Goal: Task Accomplishment & Management: Complete application form

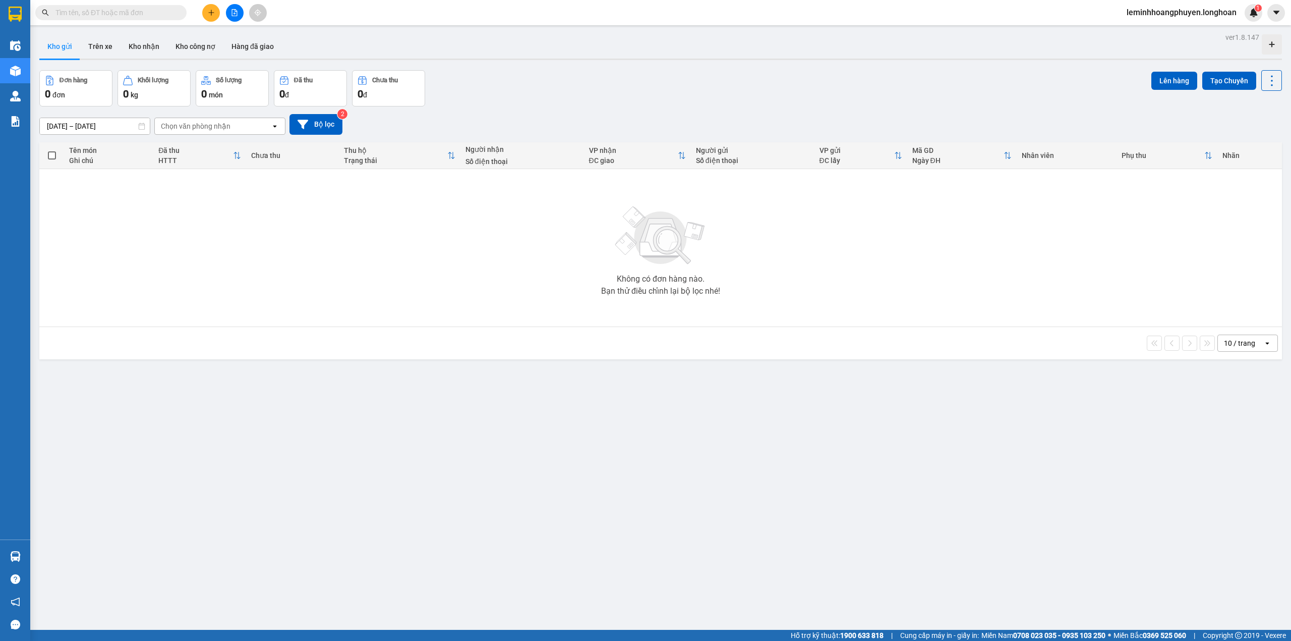
click at [134, 4] on div "Kết quả tìm kiếm ( 0 ) Bộ lọc No Data" at bounding box center [98, 13] width 197 height 18
click at [133, 9] on input "text" at bounding box center [114, 12] width 119 height 11
paste input "38690142"
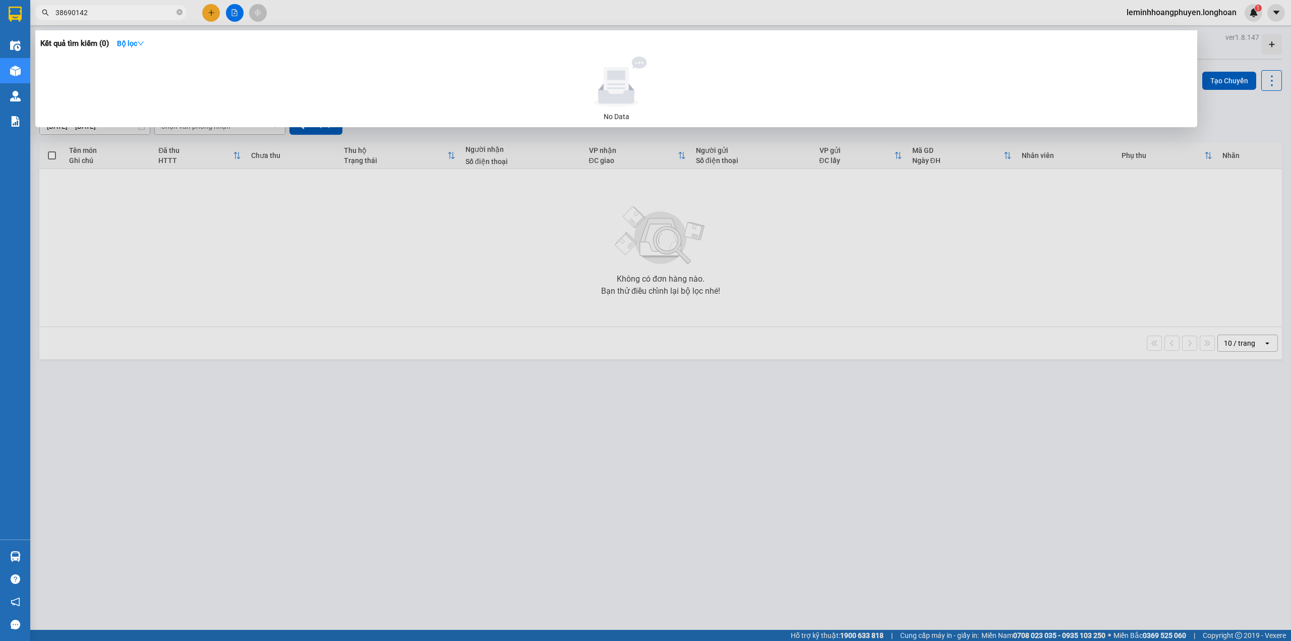
type input "38690142"
click at [180, 11] on icon "close-circle" at bounding box center [180, 12] width 6 height 6
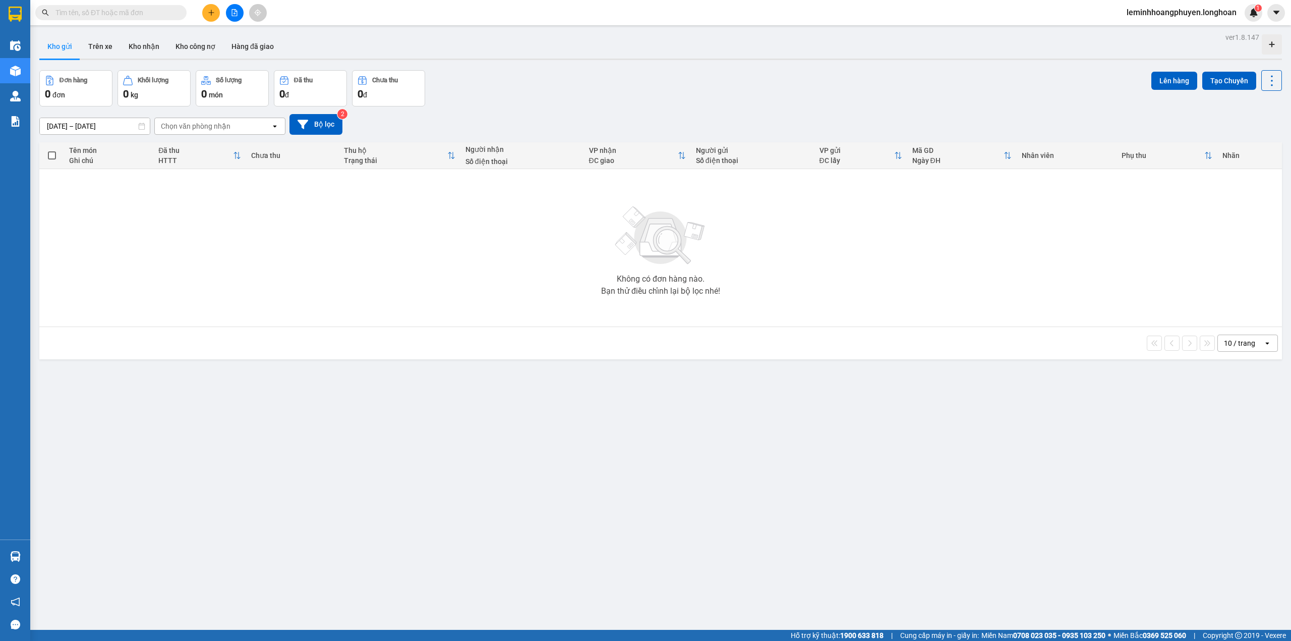
click at [131, 13] on input "text" at bounding box center [114, 12] width 119 height 11
paste input "38690142"
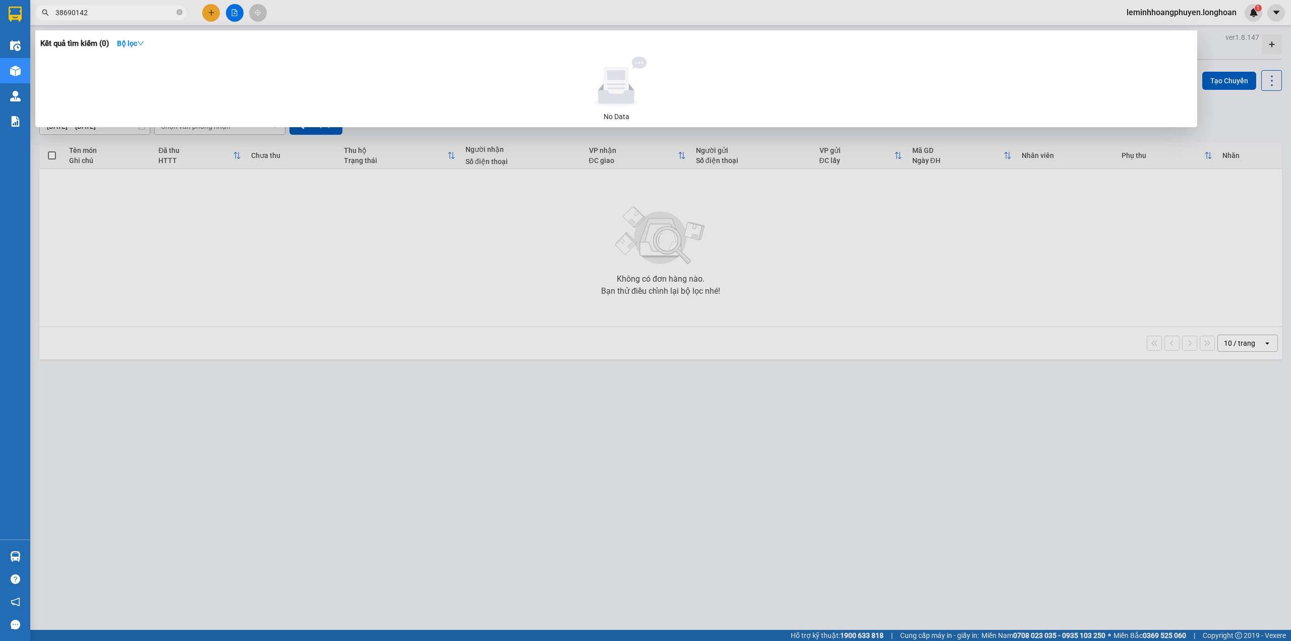
type input "38690142"
click at [1009, 93] on div at bounding box center [616, 81] width 1144 height 50
click at [931, 305] on div at bounding box center [645, 320] width 1291 height 641
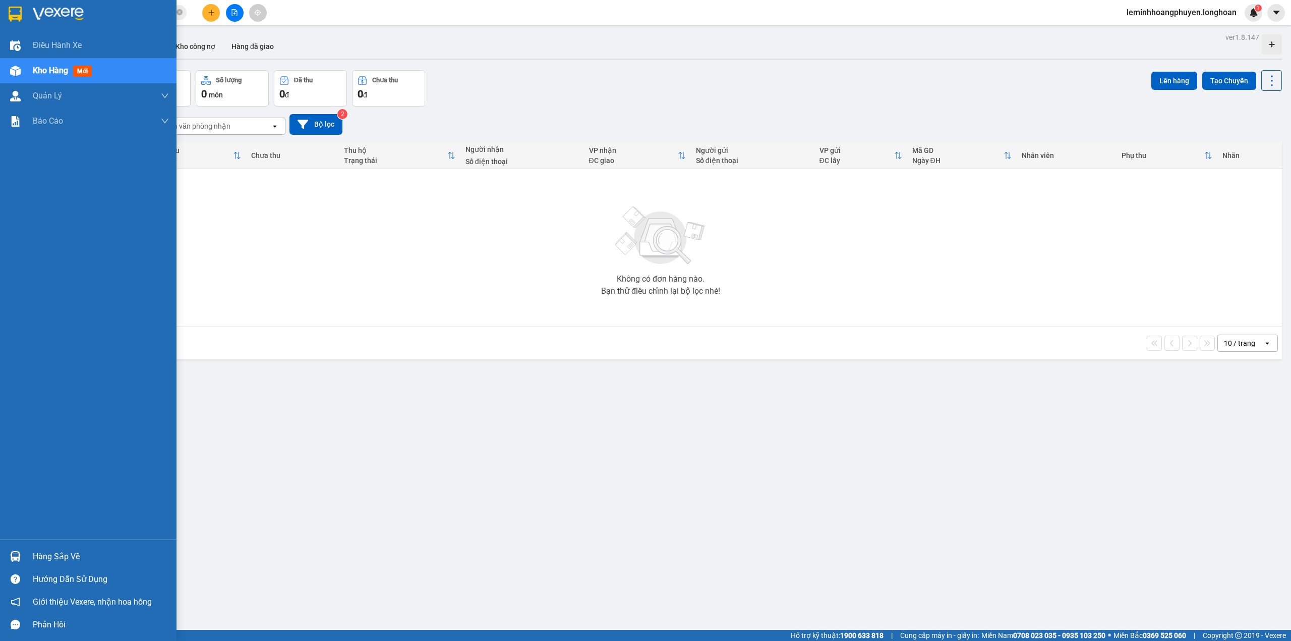
click at [22, 66] on div at bounding box center [16, 71] width 18 height 18
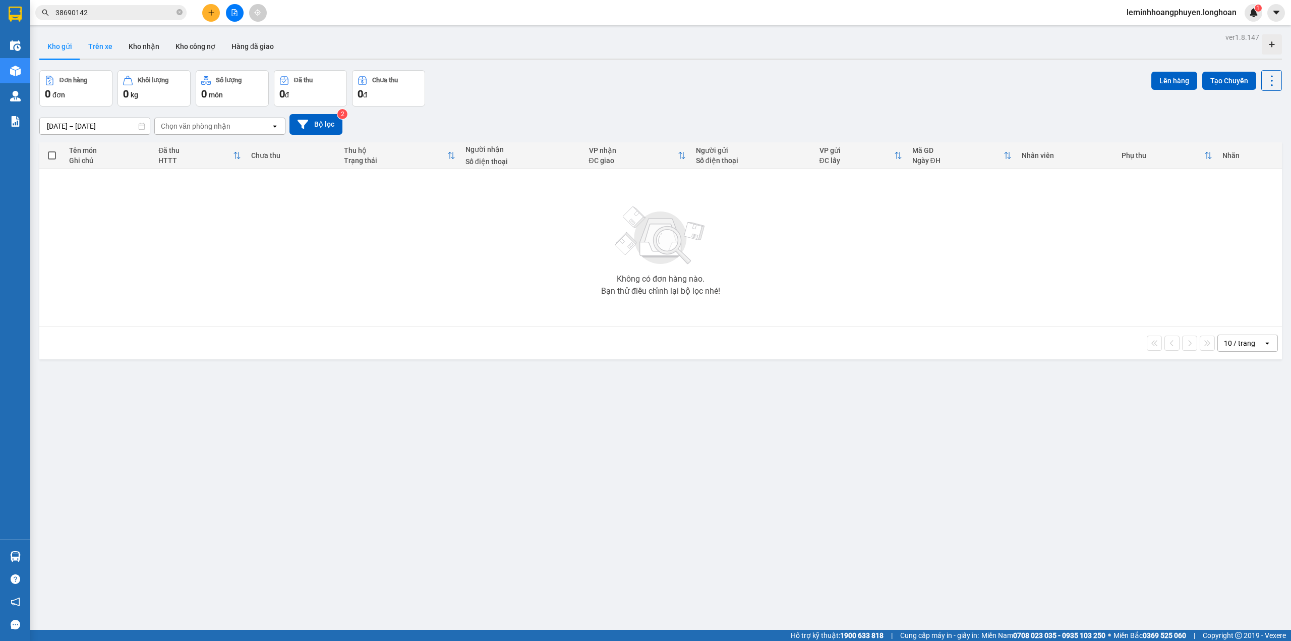
click at [106, 44] on button "Trên xe" at bounding box center [100, 46] width 40 height 24
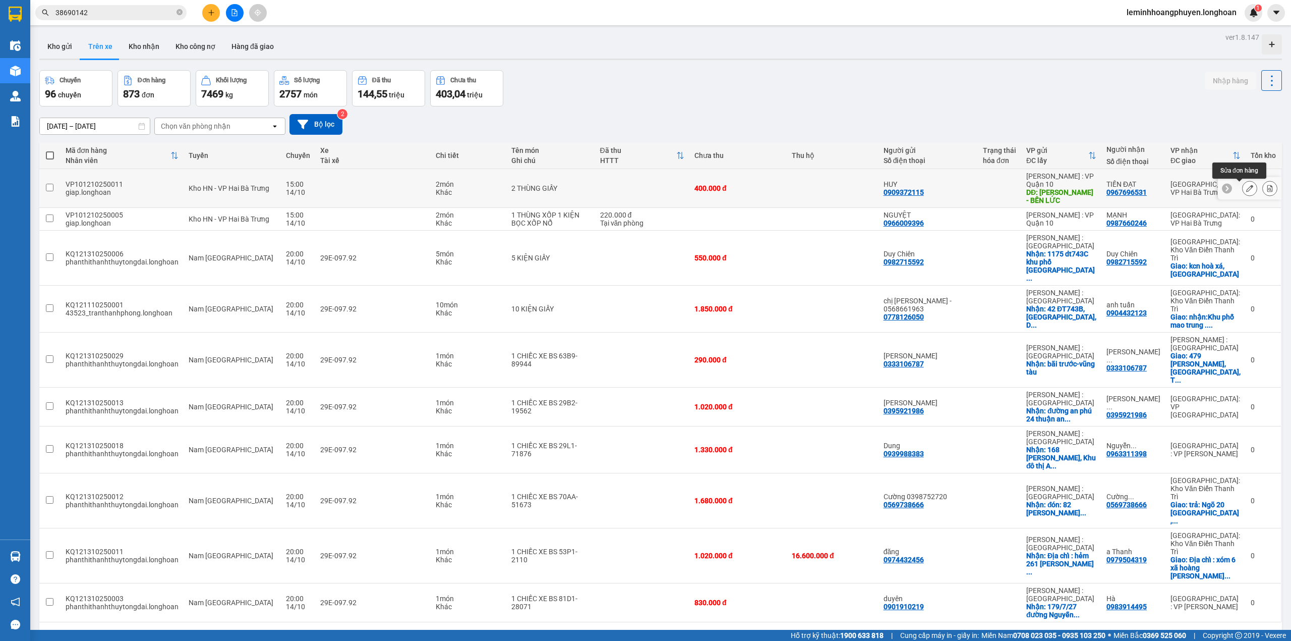
click at [1243, 186] on button at bounding box center [1250, 189] width 14 height 18
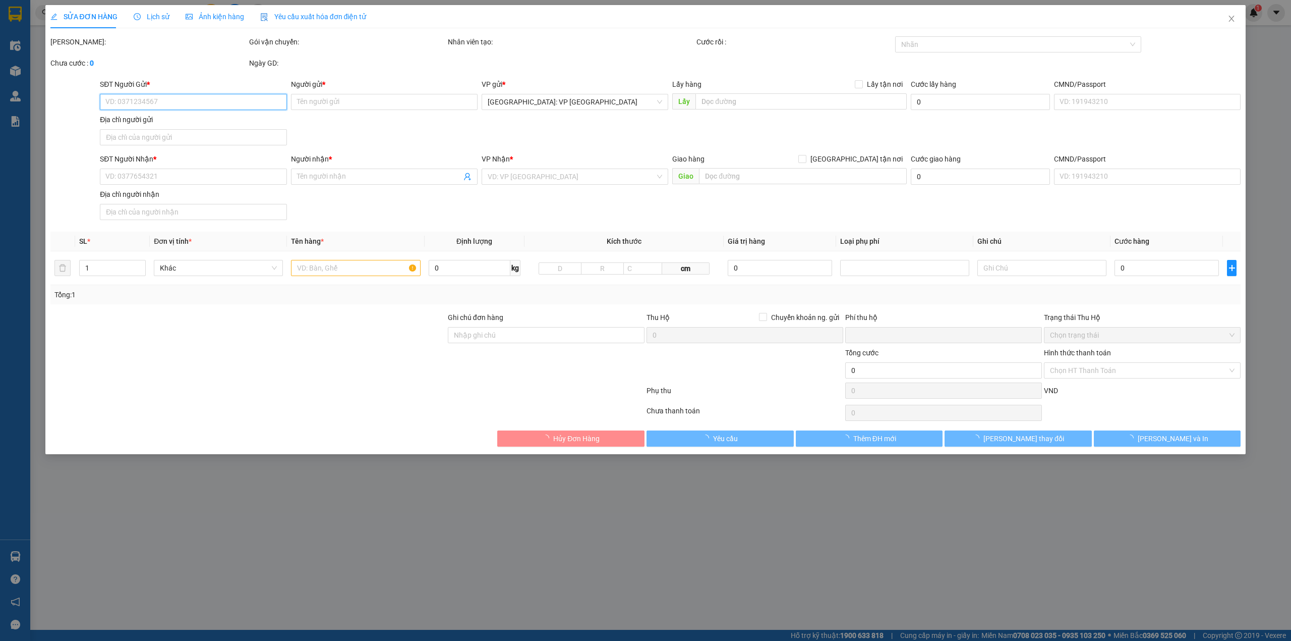
type input "0909372115"
type input "HUY"
type input "NGỌC LAN - BẾN LỨC"
type input "0967696531"
type input "TIẾN ĐẠT"
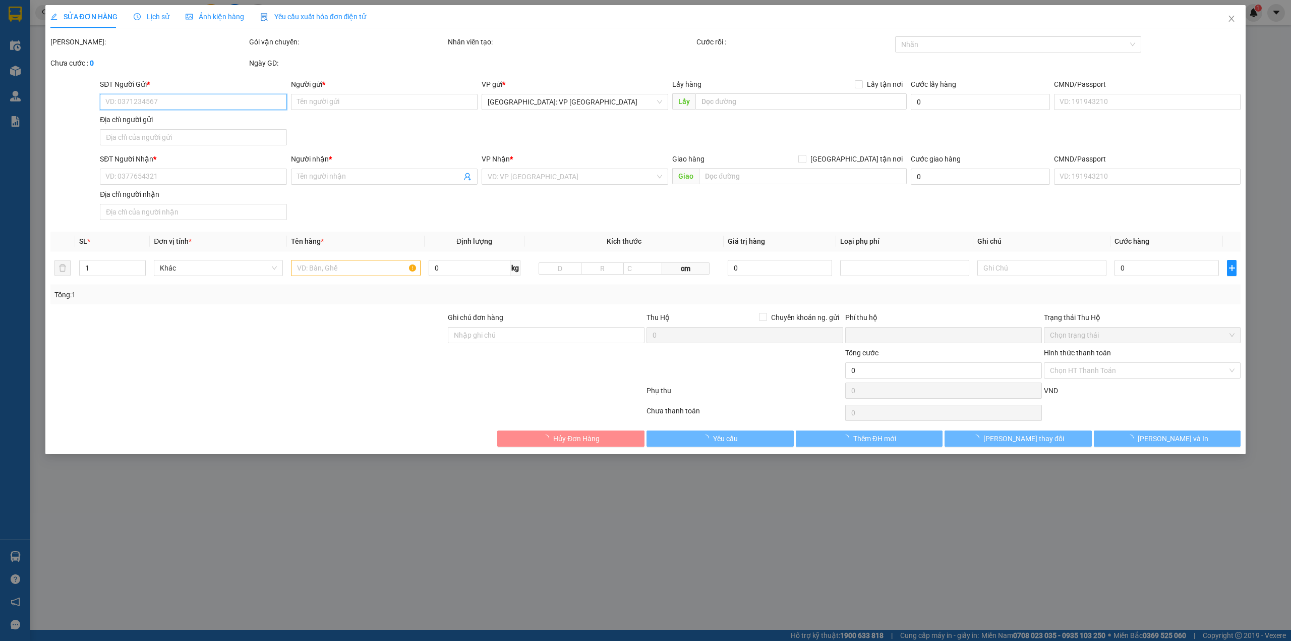
type input "hàng k bao bể vỡ hư hỏng"
type input "0"
type input "400.000"
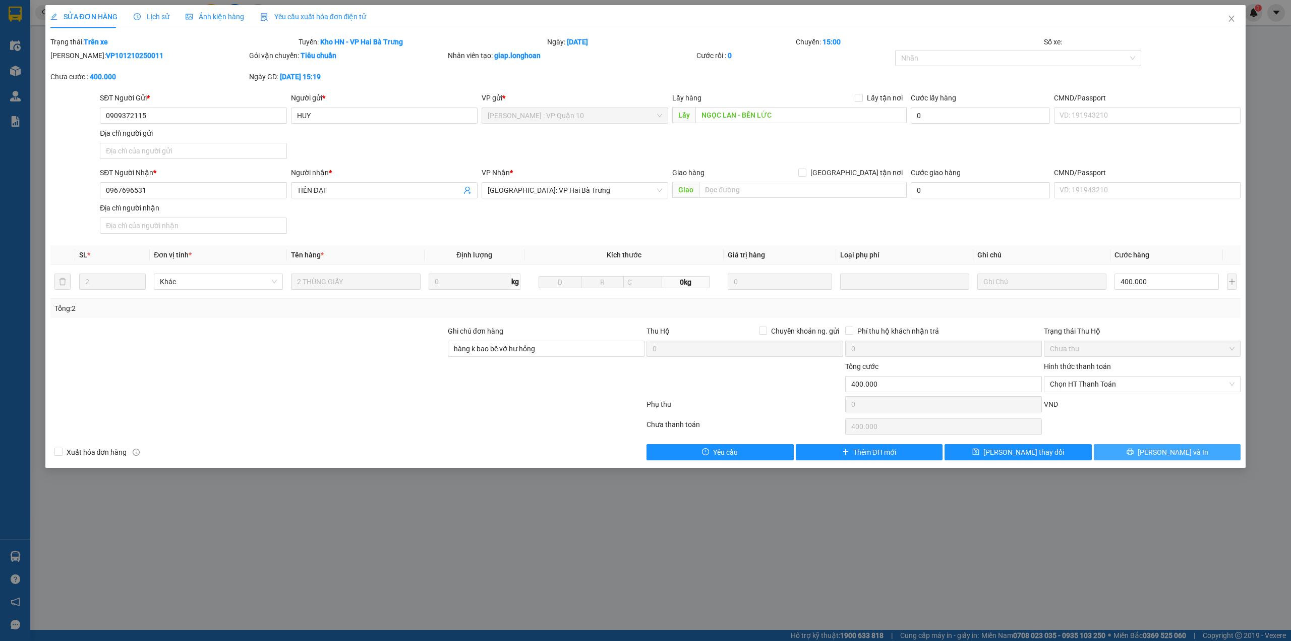
click at [1204, 452] on button "[PERSON_NAME] và In" at bounding box center [1167, 452] width 147 height 16
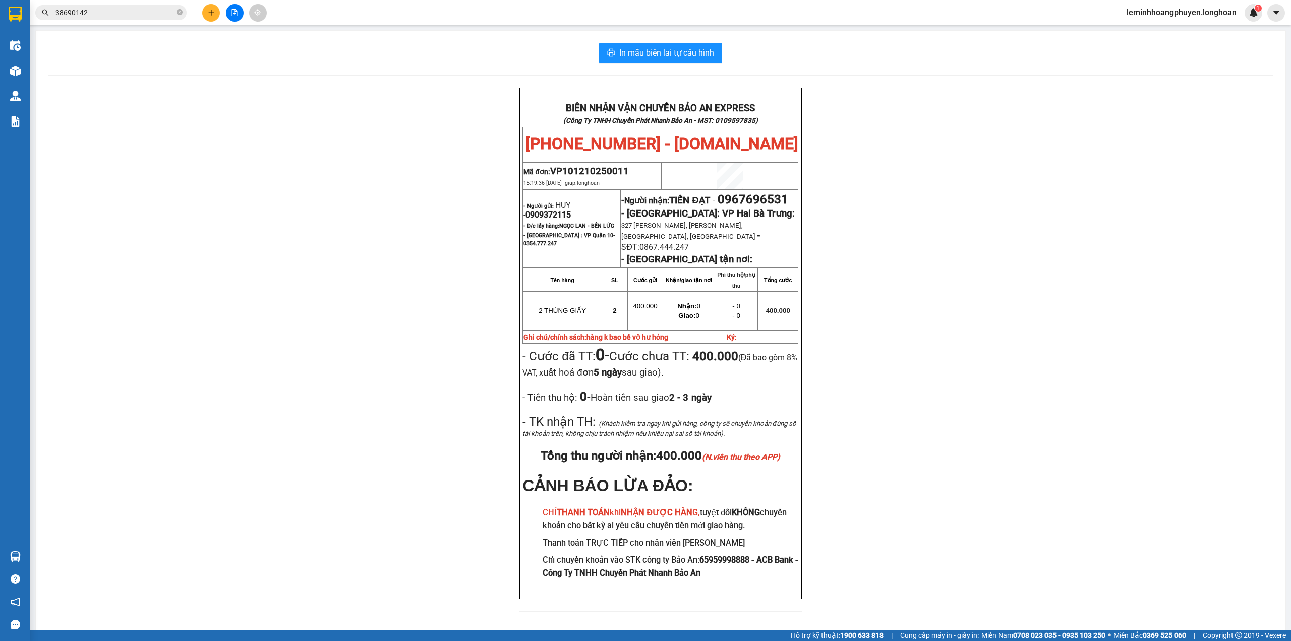
drag, startPoint x: 292, startPoint y: 380, endPoint x: 291, endPoint y: 392, distance: 12.7
click at [292, 384] on div "BIÊN NHẬN VẬN CHUYỂN BẢO AN EXPRESS (Công Ty TNHH Chuyển Phát Nhanh Bảo An - MS…" at bounding box center [661, 356] width 1226 height 536
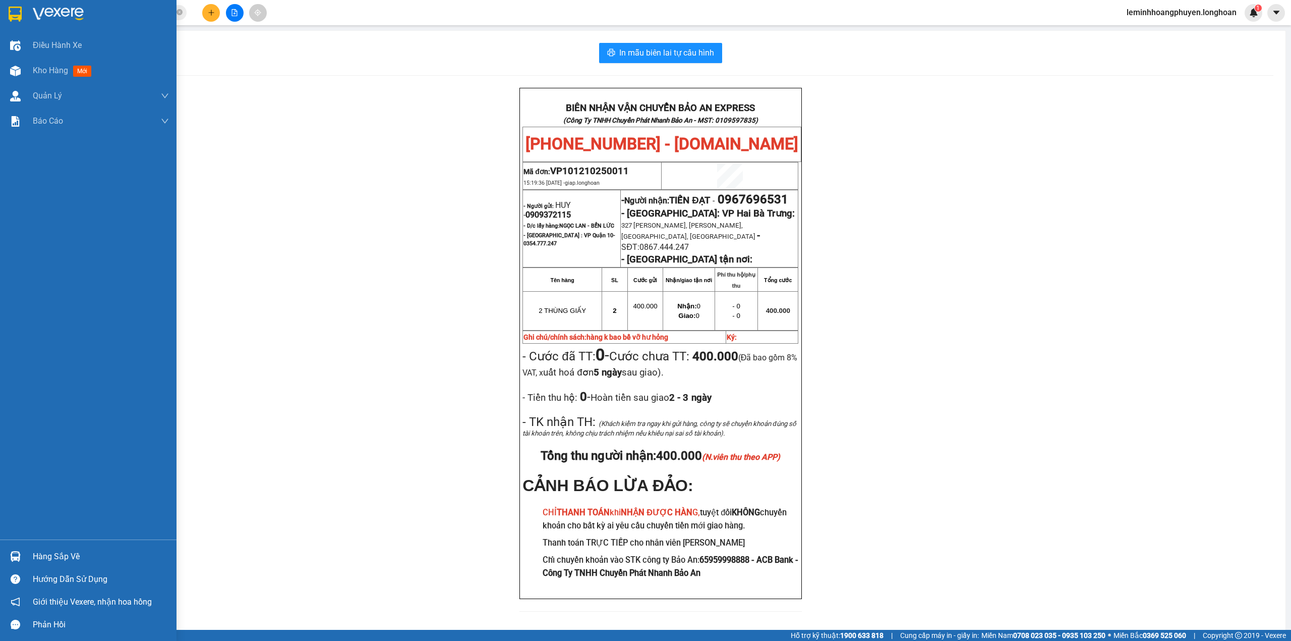
click at [15, 21] on img at bounding box center [15, 14] width 13 height 15
